Goal: Task Accomplishment & Management: Manage account settings

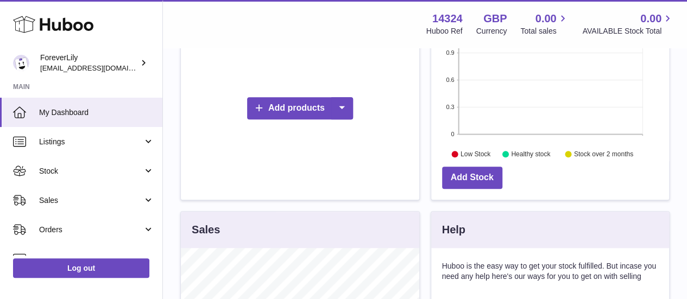
scroll to position [326, 0]
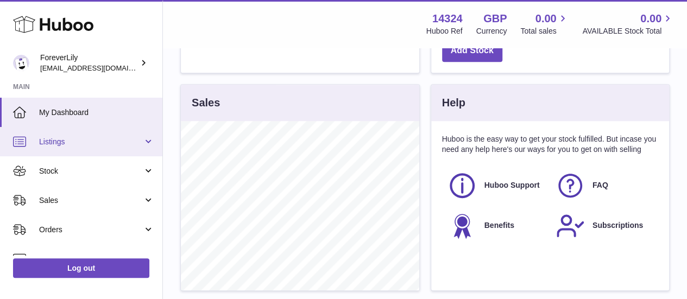
click at [56, 142] on span "Listings" at bounding box center [91, 142] width 104 height 10
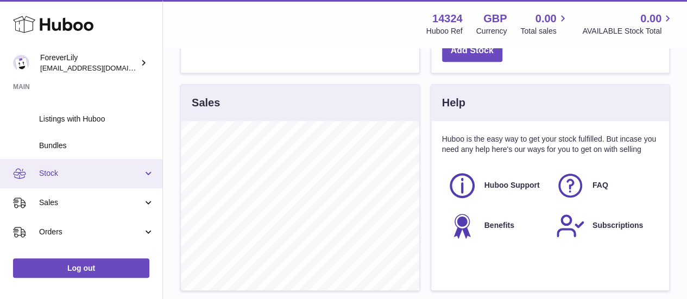
scroll to position [54, 0]
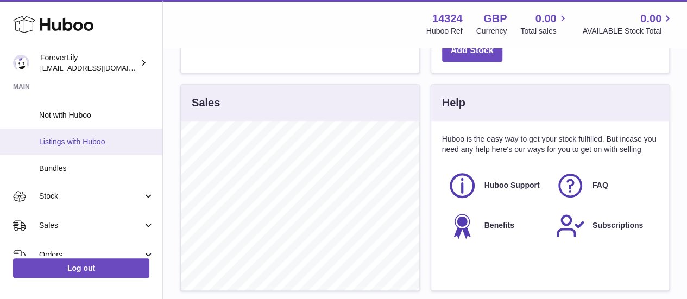
click at [65, 141] on span "Listings with Huboo" at bounding box center [96, 142] width 115 height 10
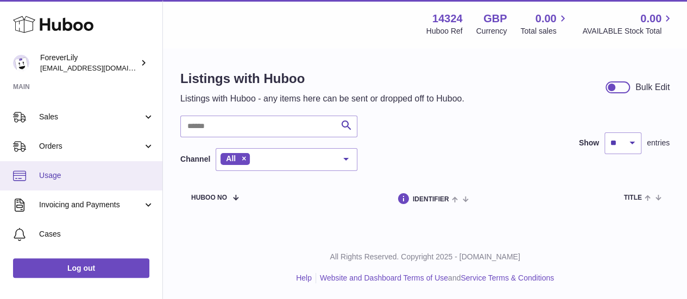
scroll to position [109, 0]
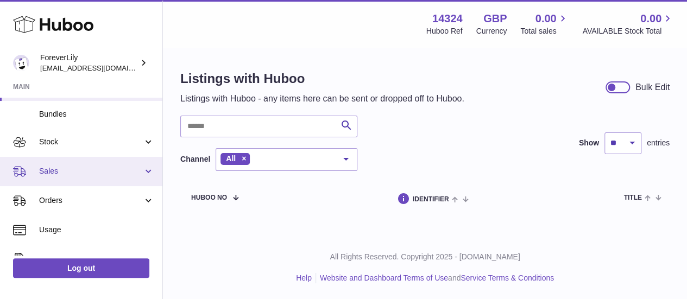
click at [55, 170] on span "Sales" at bounding box center [91, 171] width 104 height 10
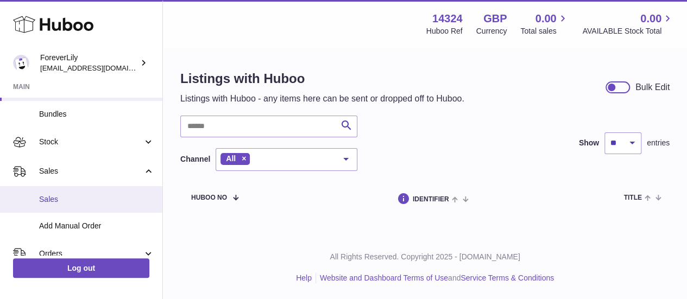
click at [47, 194] on span "Sales" at bounding box center [96, 199] width 115 height 10
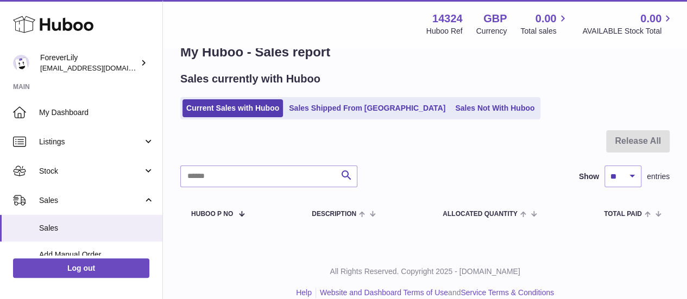
scroll to position [42, 0]
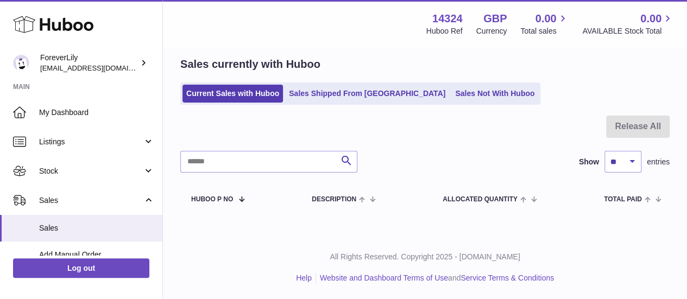
click at [82, 43] on div "Huboo" at bounding box center [81, 25] width 162 height 47
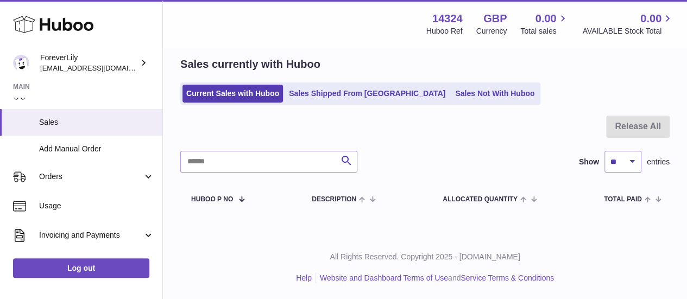
scroll to position [109, 0]
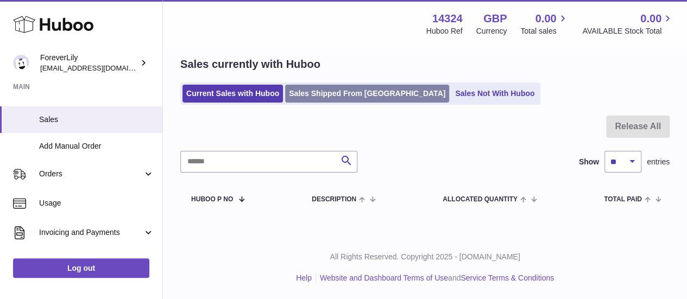
click at [359, 96] on link "Sales Shipped From [GEOGRAPHIC_DATA]" at bounding box center [367, 94] width 164 height 18
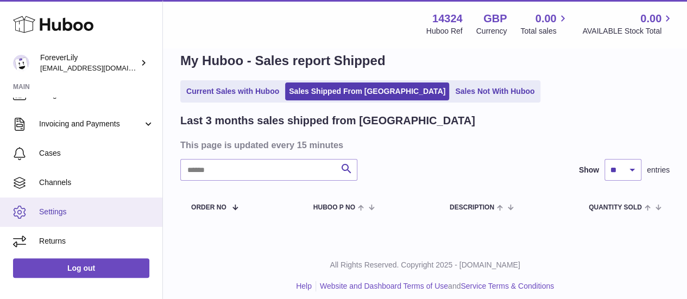
scroll to position [27, 0]
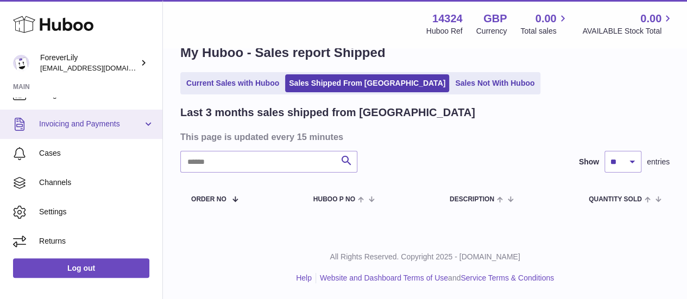
click at [110, 122] on span "Invoicing and Payments" at bounding box center [91, 124] width 104 height 10
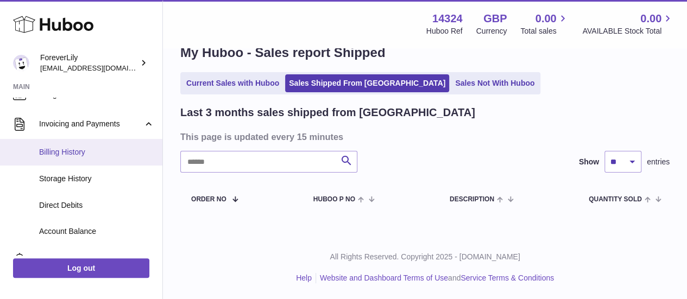
click at [79, 155] on span "Billing History" at bounding box center [96, 152] width 115 height 10
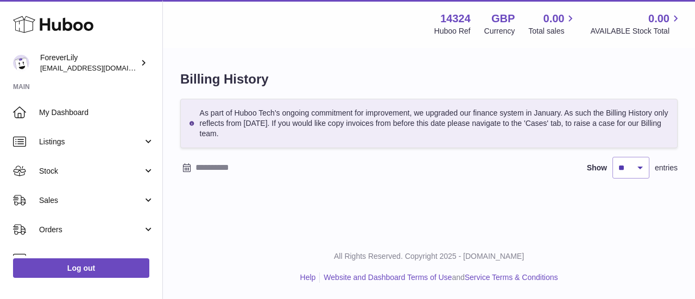
click at [524, 73] on h1 "Billing History" at bounding box center [428, 79] width 497 height 17
